Goal: Task Accomplishment & Management: Use online tool/utility

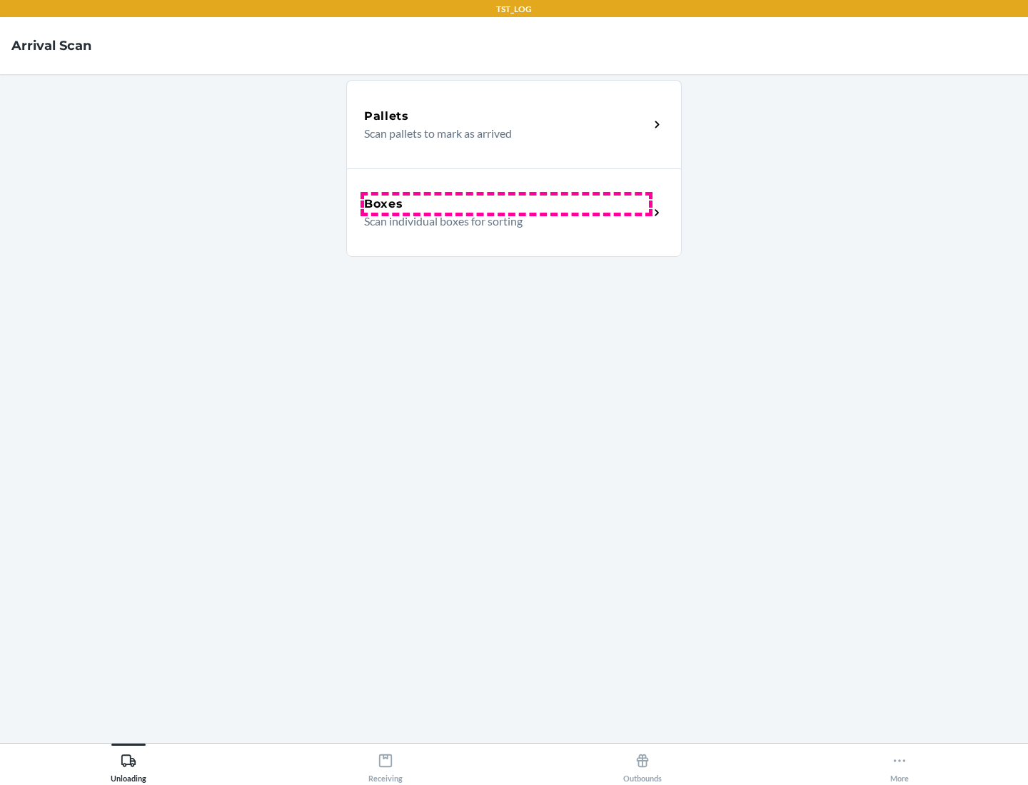
click at [506, 204] on div "Boxes" at bounding box center [506, 204] width 285 height 17
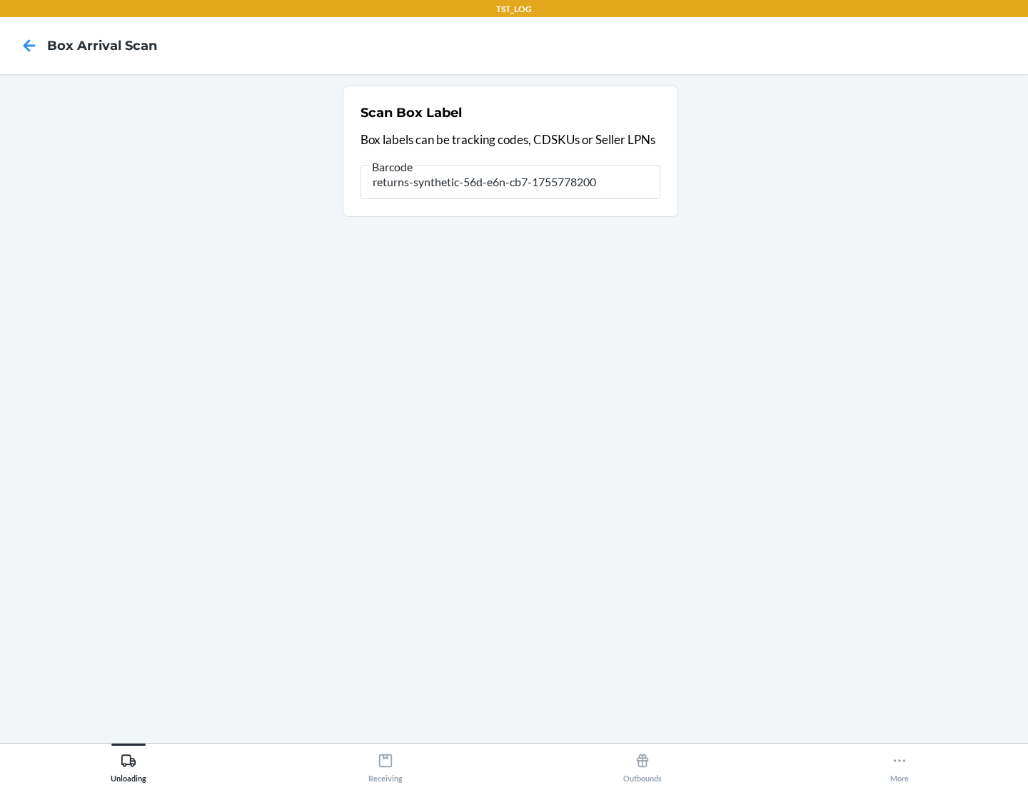
type input "returns-synthetic-56d-e6n-cb7-1755778200"
